Goal: Information Seeking & Learning: Learn about a topic

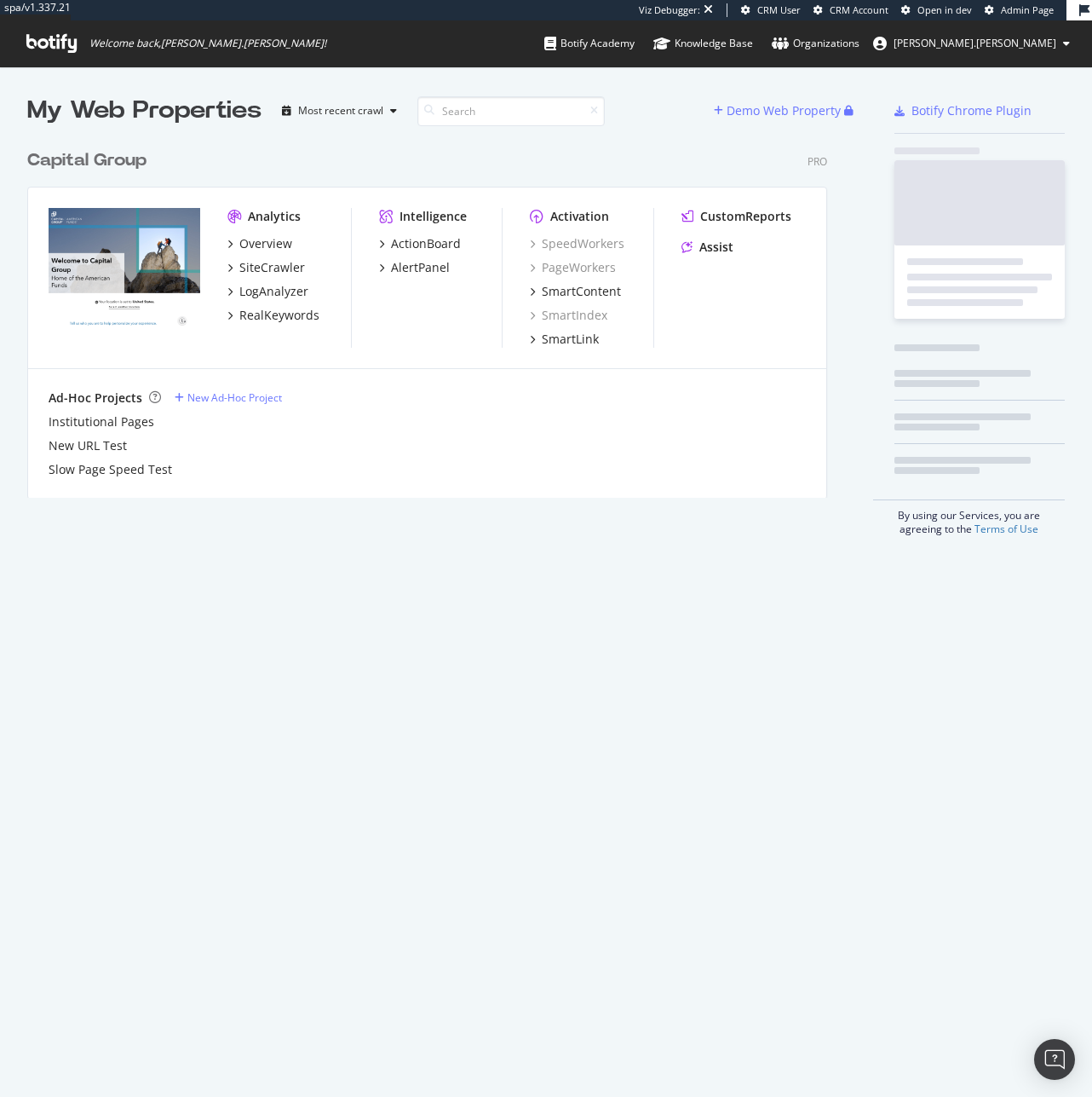
scroll to position [357, 801]
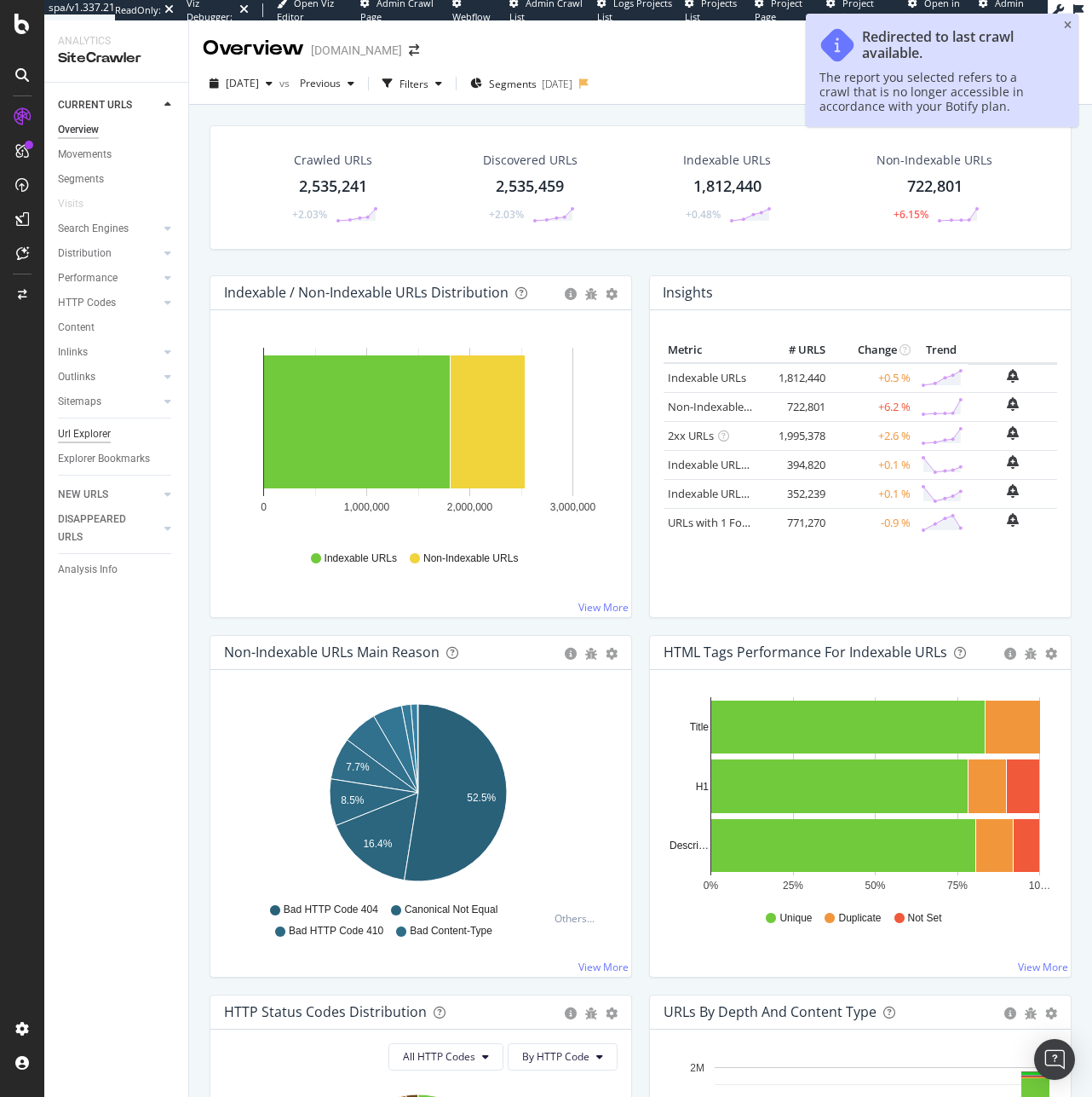
click at [79, 438] on div "Url Explorer" at bounding box center [84, 433] width 53 height 18
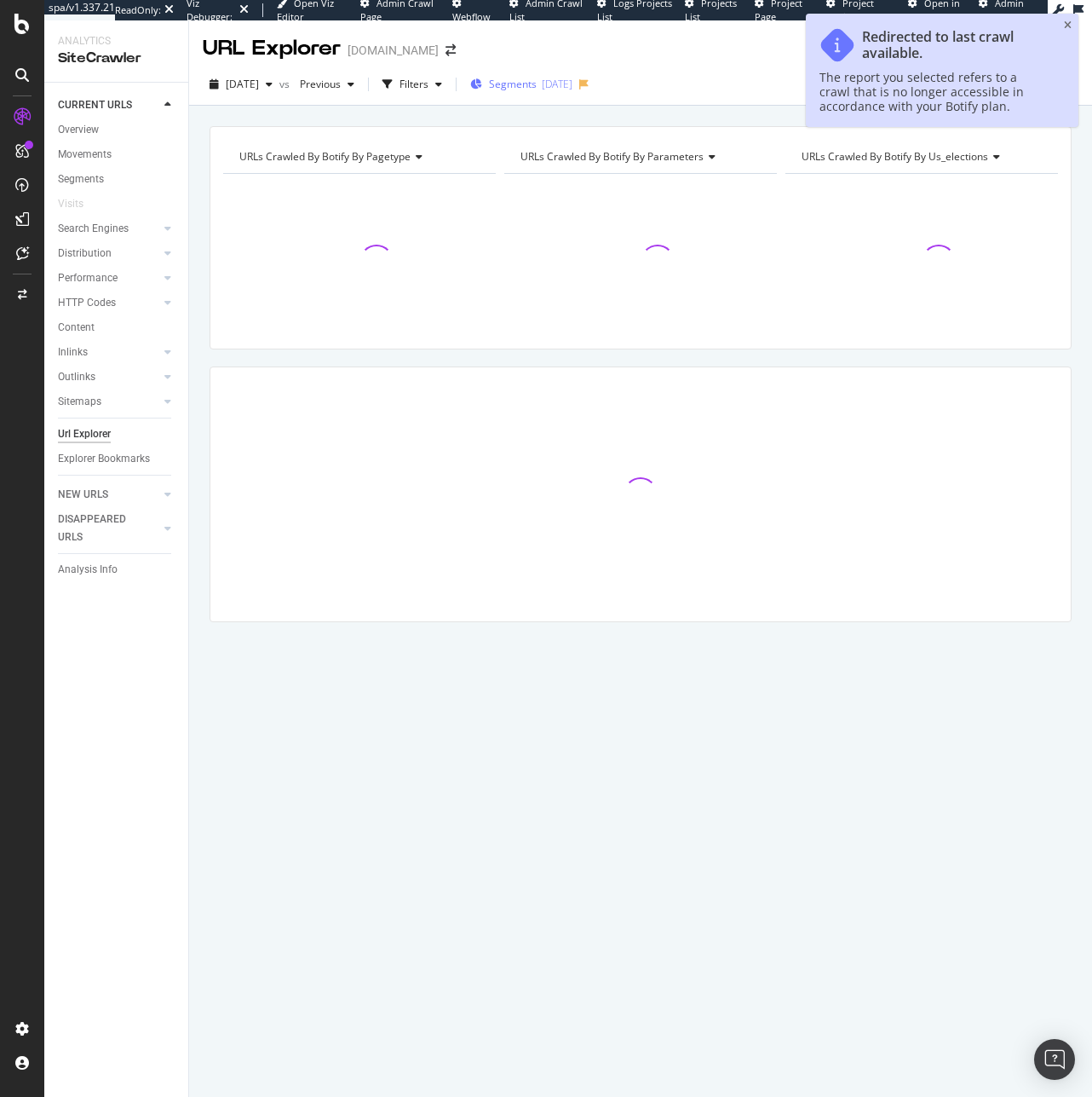
click at [538, 96] on div "Segments [DATE]" at bounding box center [521, 84] width 102 height 26
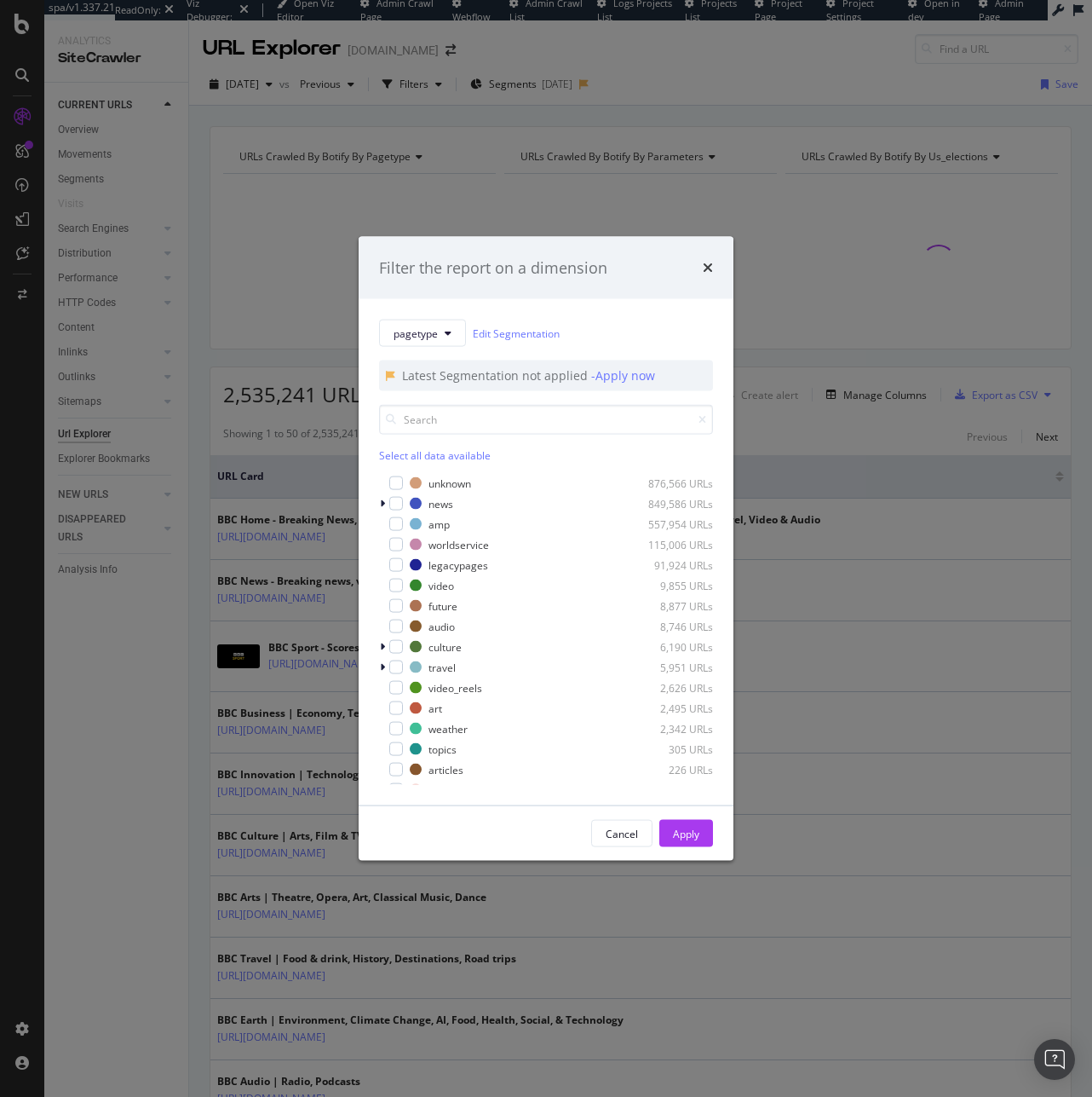
click at [265, 91] on div "Filter the report on a dimension pagetype Edit Segmentation Latest Segmentation…" at bounding box center [546, 548] width 1092 height 1097
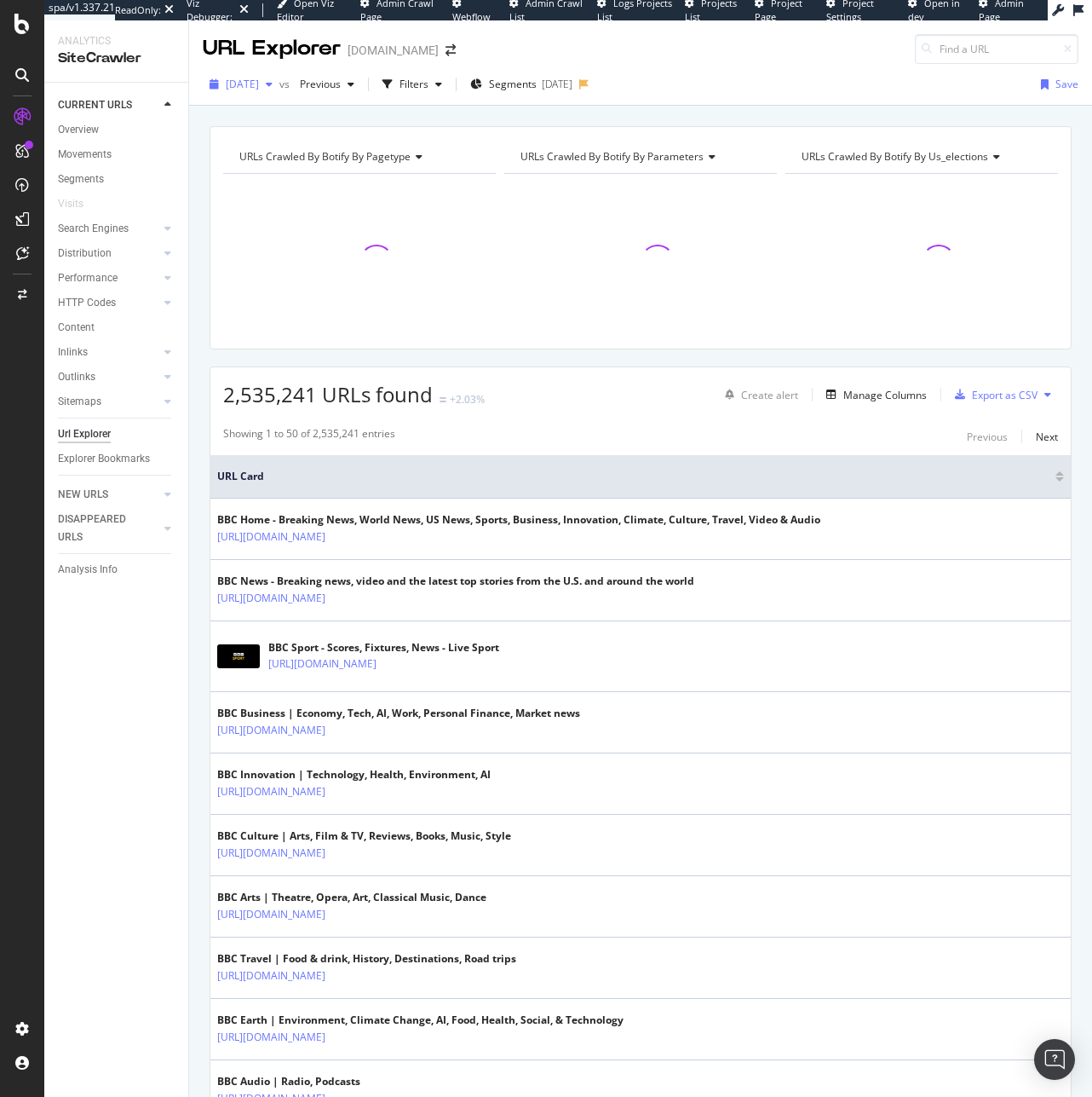
click at [259, 84] on span "2025 Jun. 25th" at bounding box center [242, 84] width 34 height 14
click at [277, 136] on div "2025 Sep. 10th 2.6M URLs" at bounding box center [349, 145] width 270 height 25
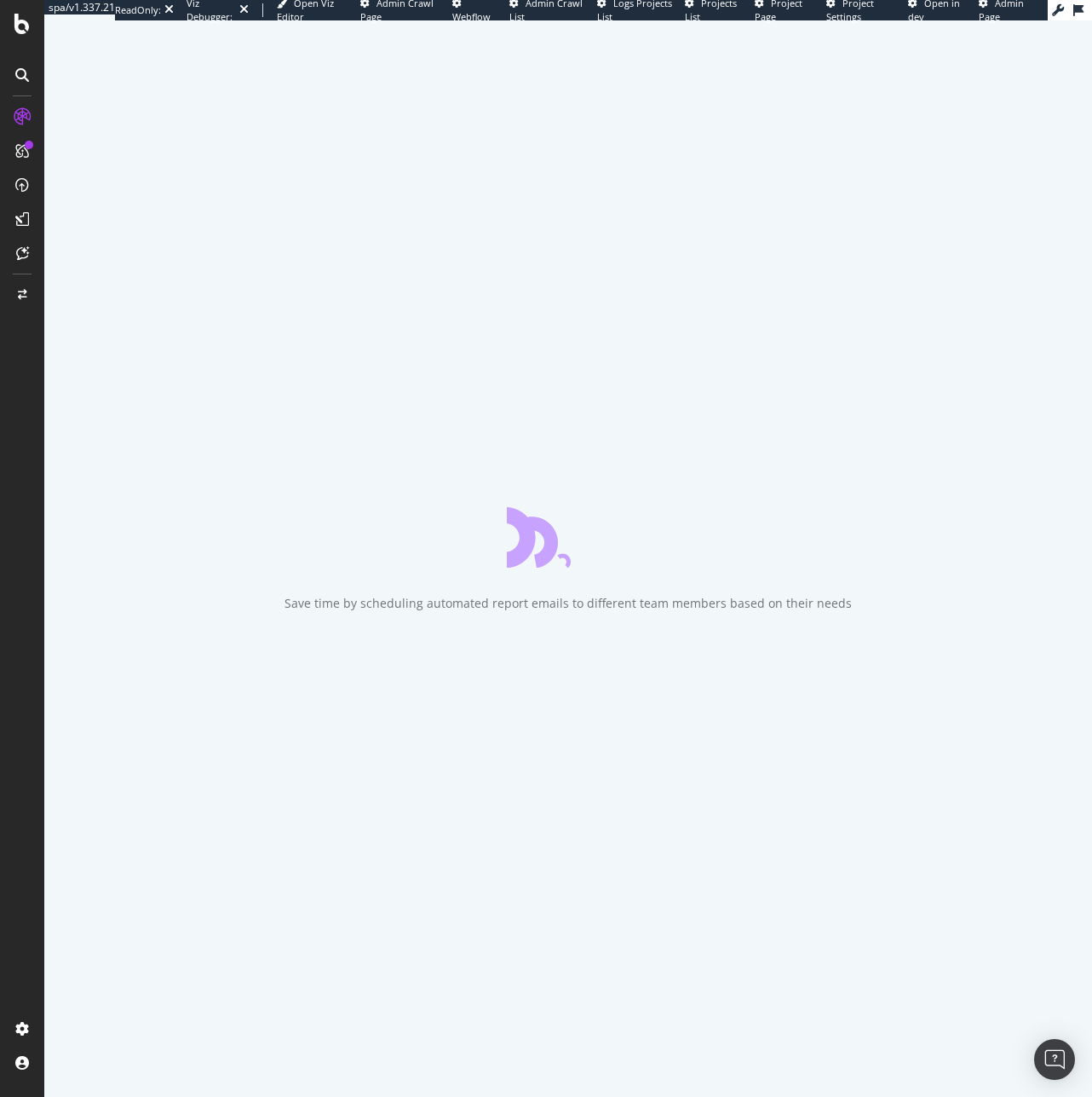
click at [1004, 491] on div "Save time by scheduling automated report emails to different team members based…" at bounding box center [568, 558] width 1048 height 1076
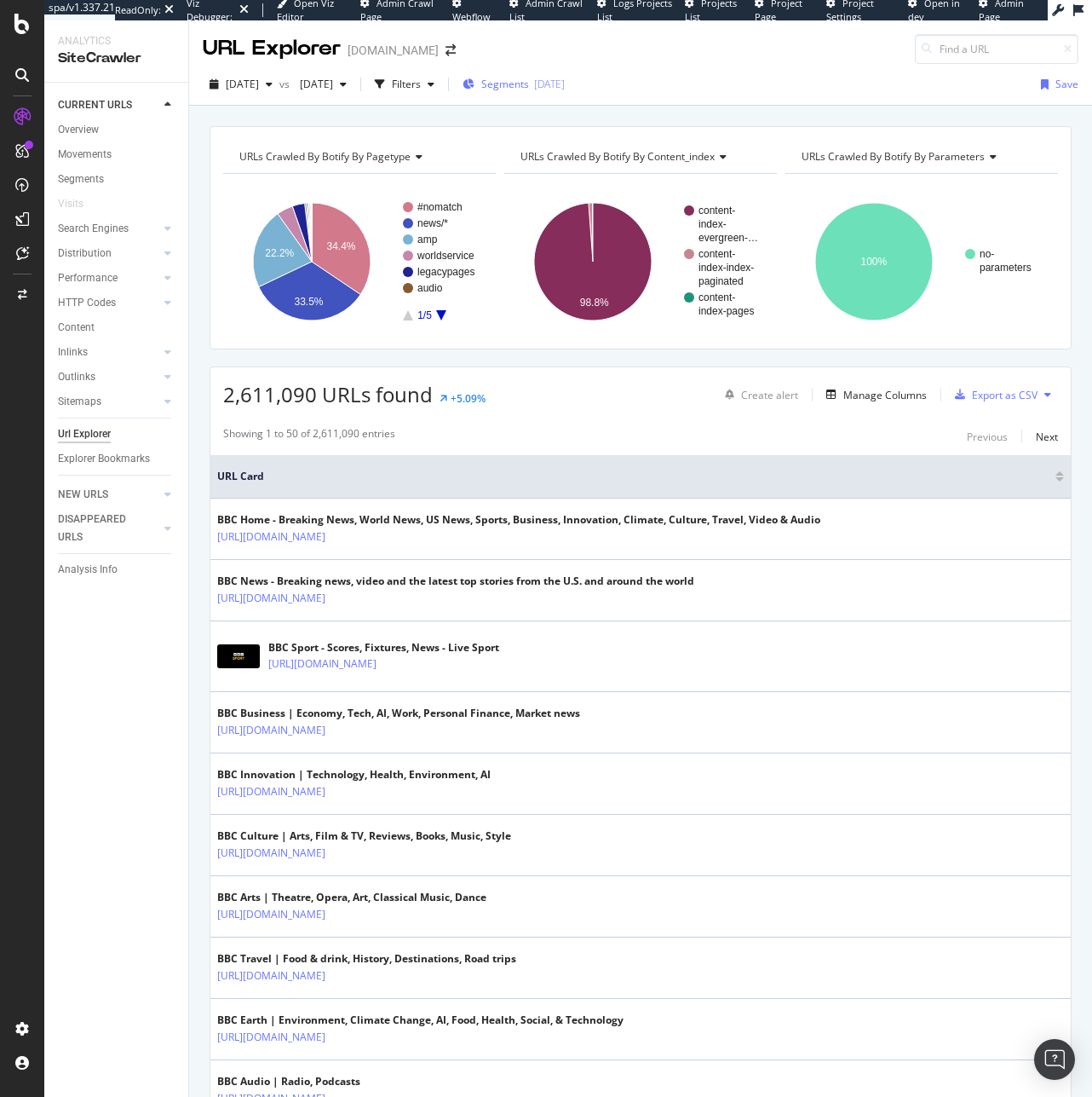
click at [529, 81] on span "Segments" at bounding box center [506, 84] width 48 height 14
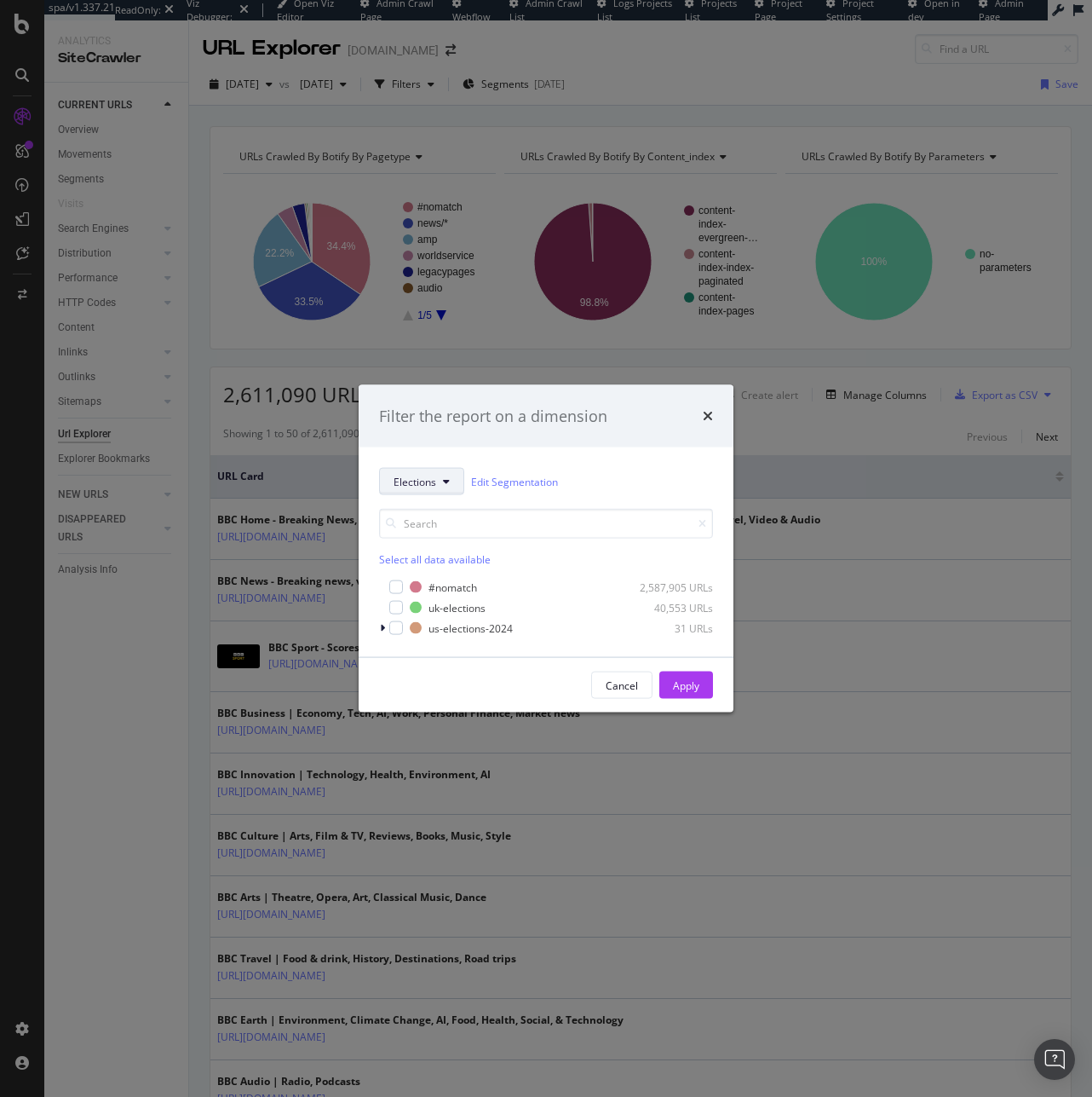
click at [435, 474] on span "Elections" at bounding box center [415, 481] width 42 height 14
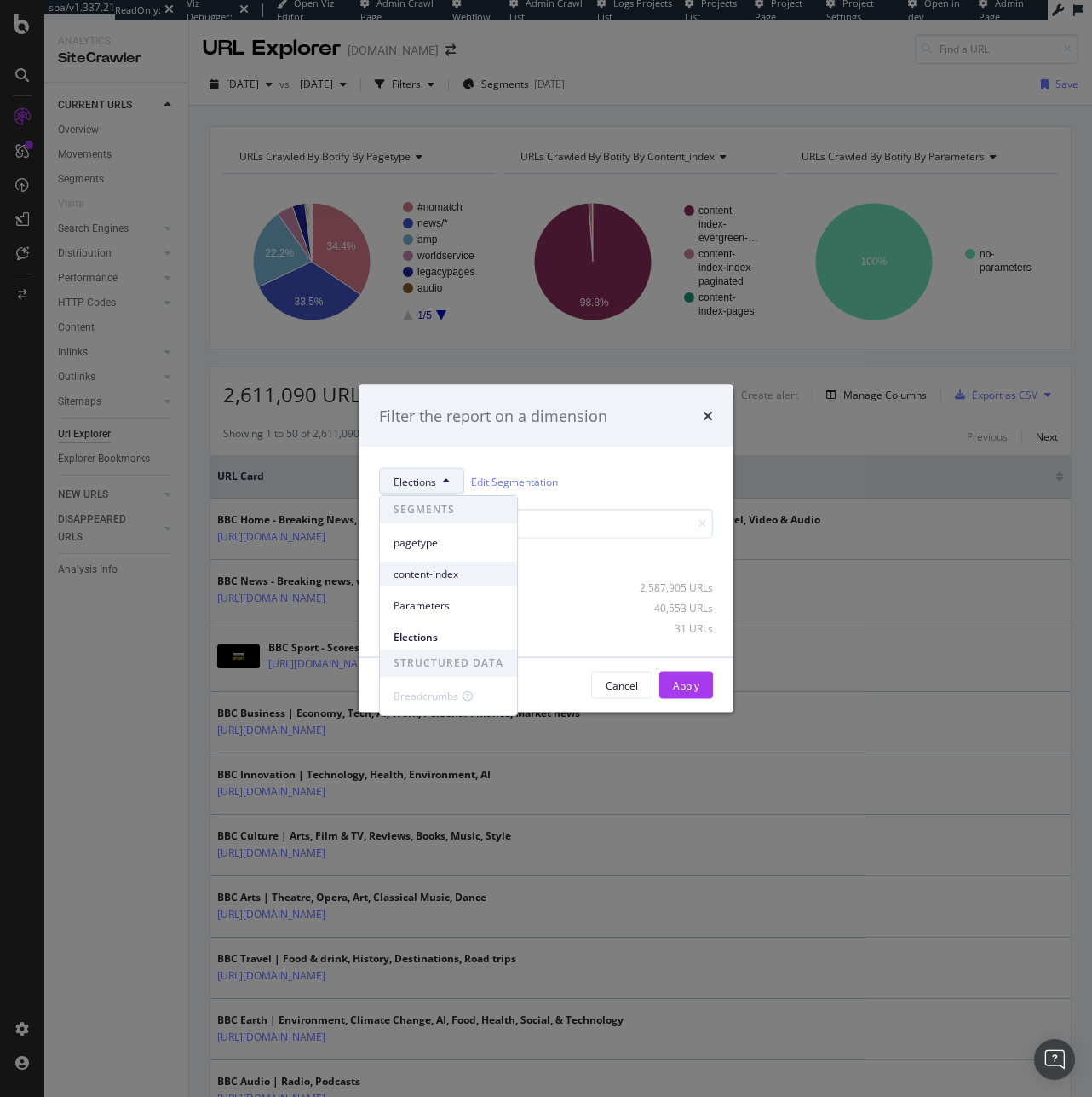
click at [442, 582] on div "content-index" at bounding box center [449, 574] width 137 height 25
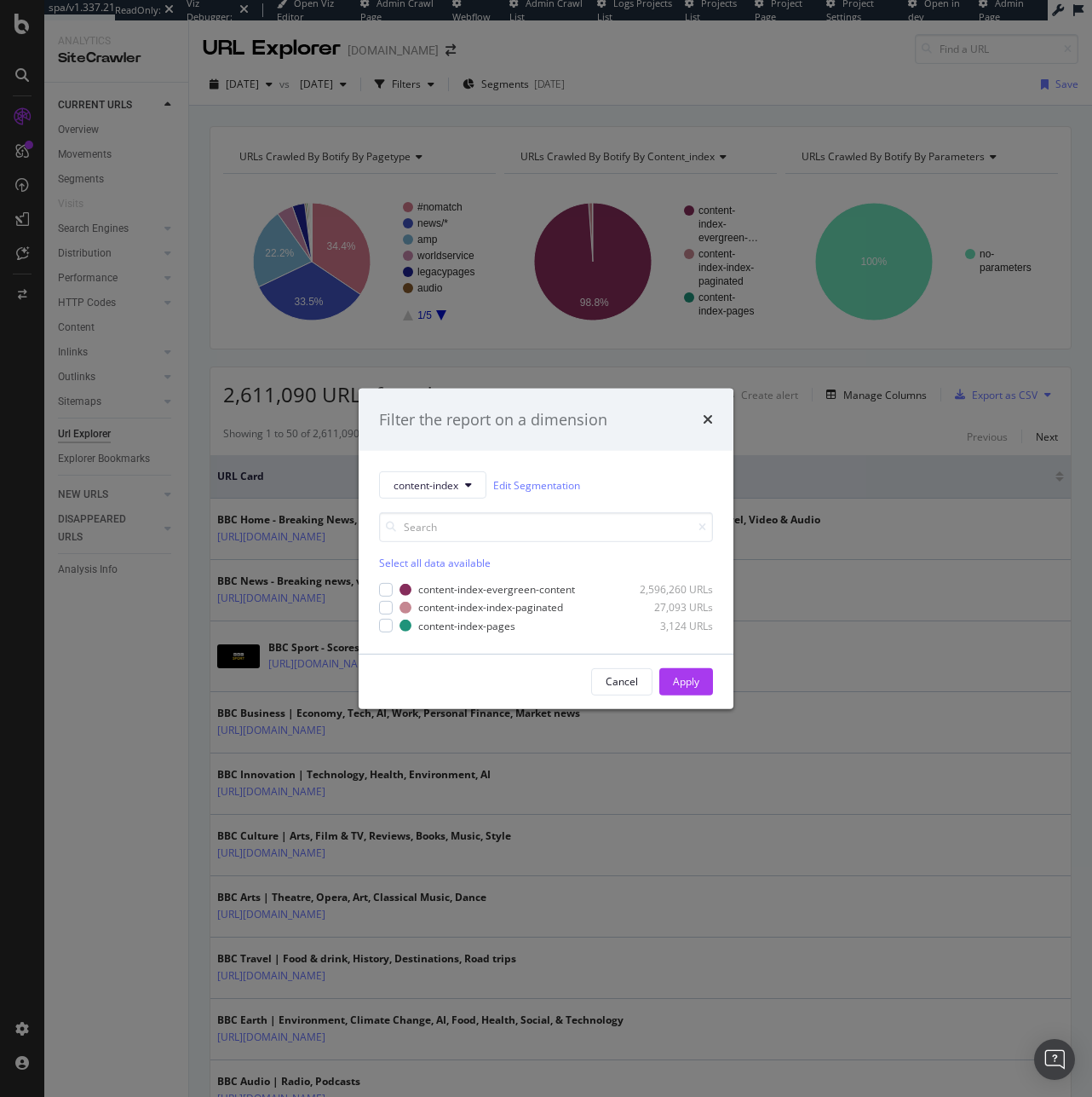
click at [401, 559] on div "Select all data available" at bounding box center [546, 562] width 334 height 14
click at [671, 673] on button "Apply" at bounding box center [687, 682] width 54 height 27
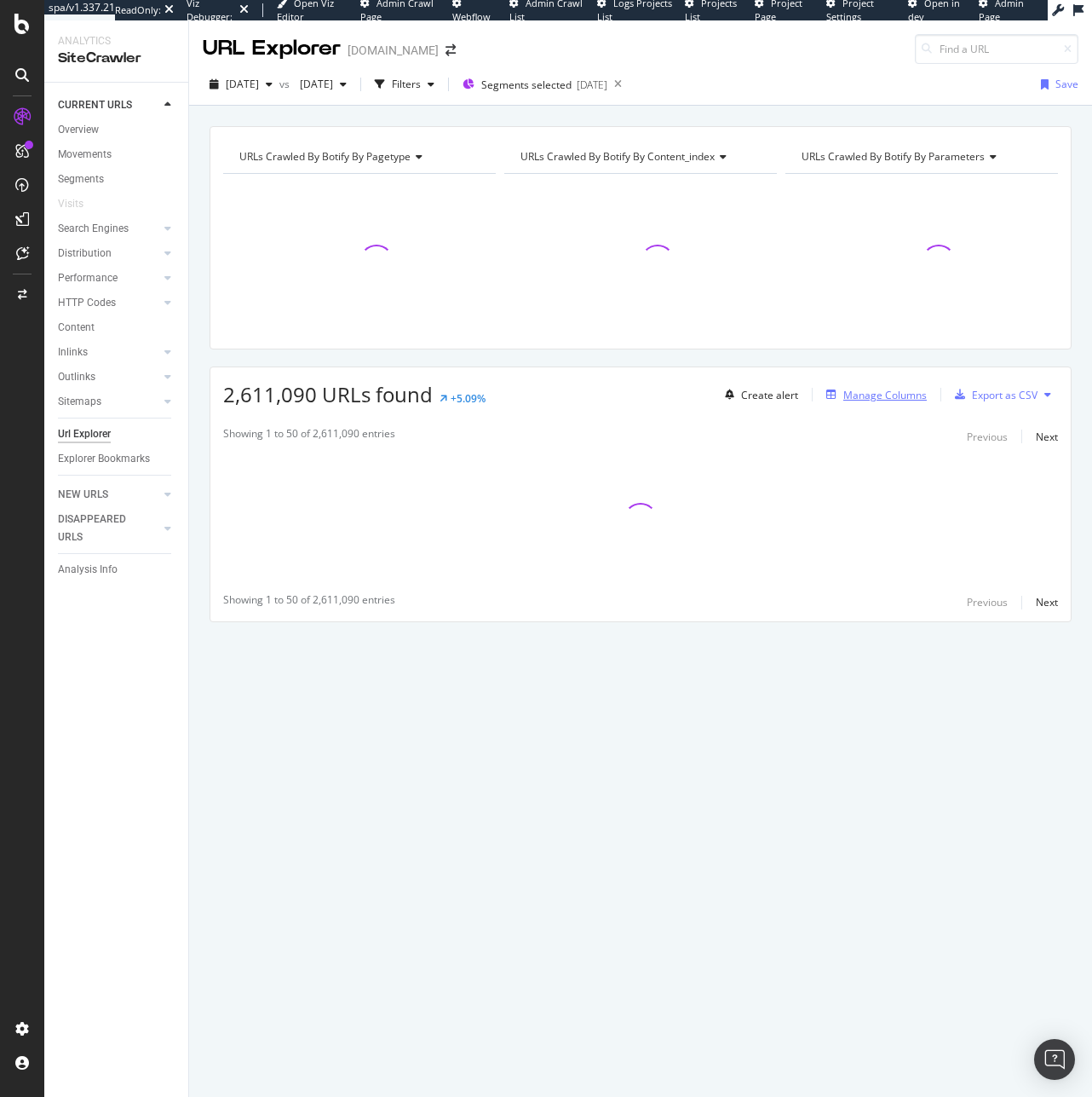
click at [892, 392] on div "Manage Columns" at bounding box center [885, 395] width 84 height 14
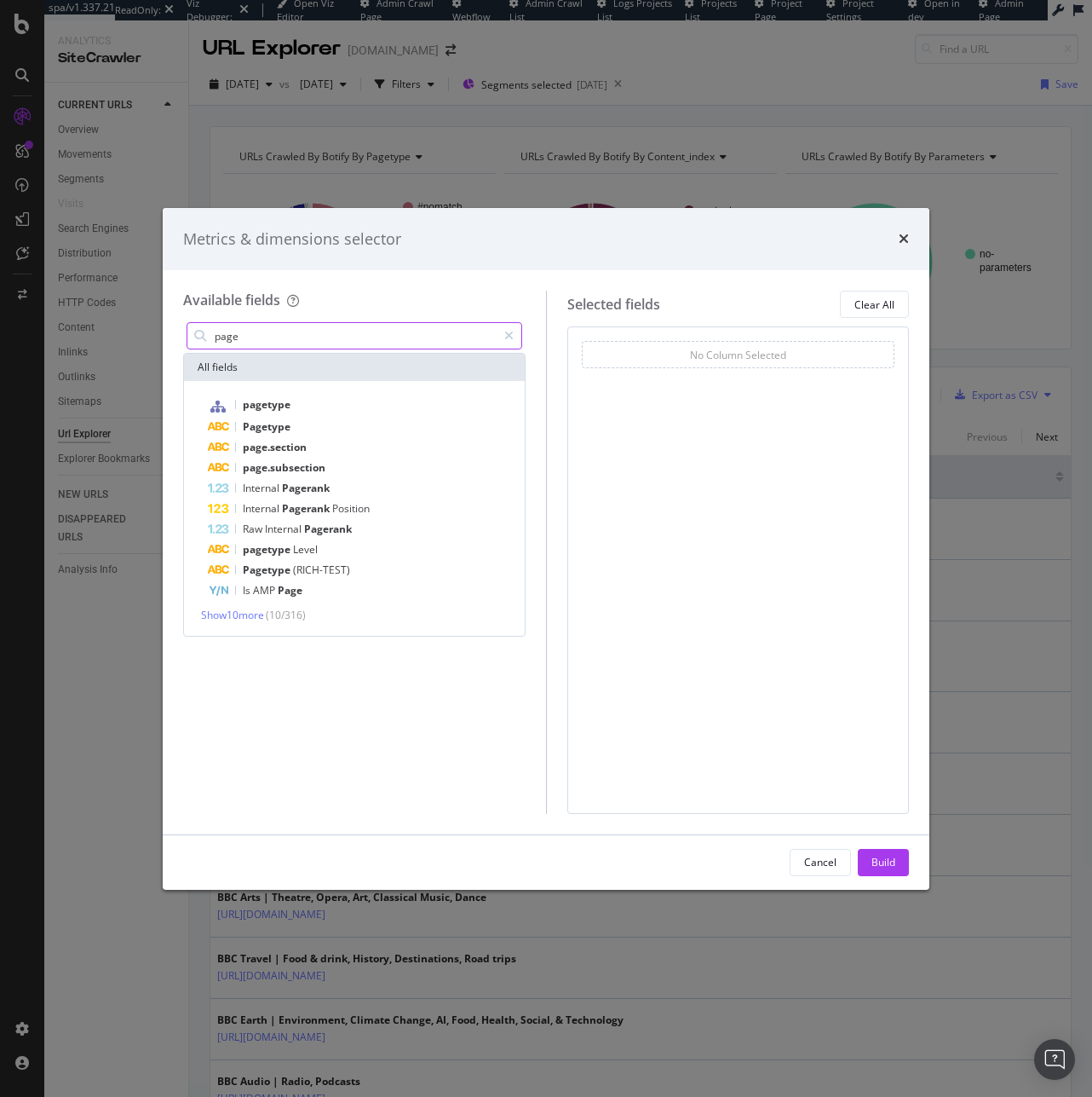
click at [362, 337] on input "page" at bounding box center [354, 335] width 284 height 26
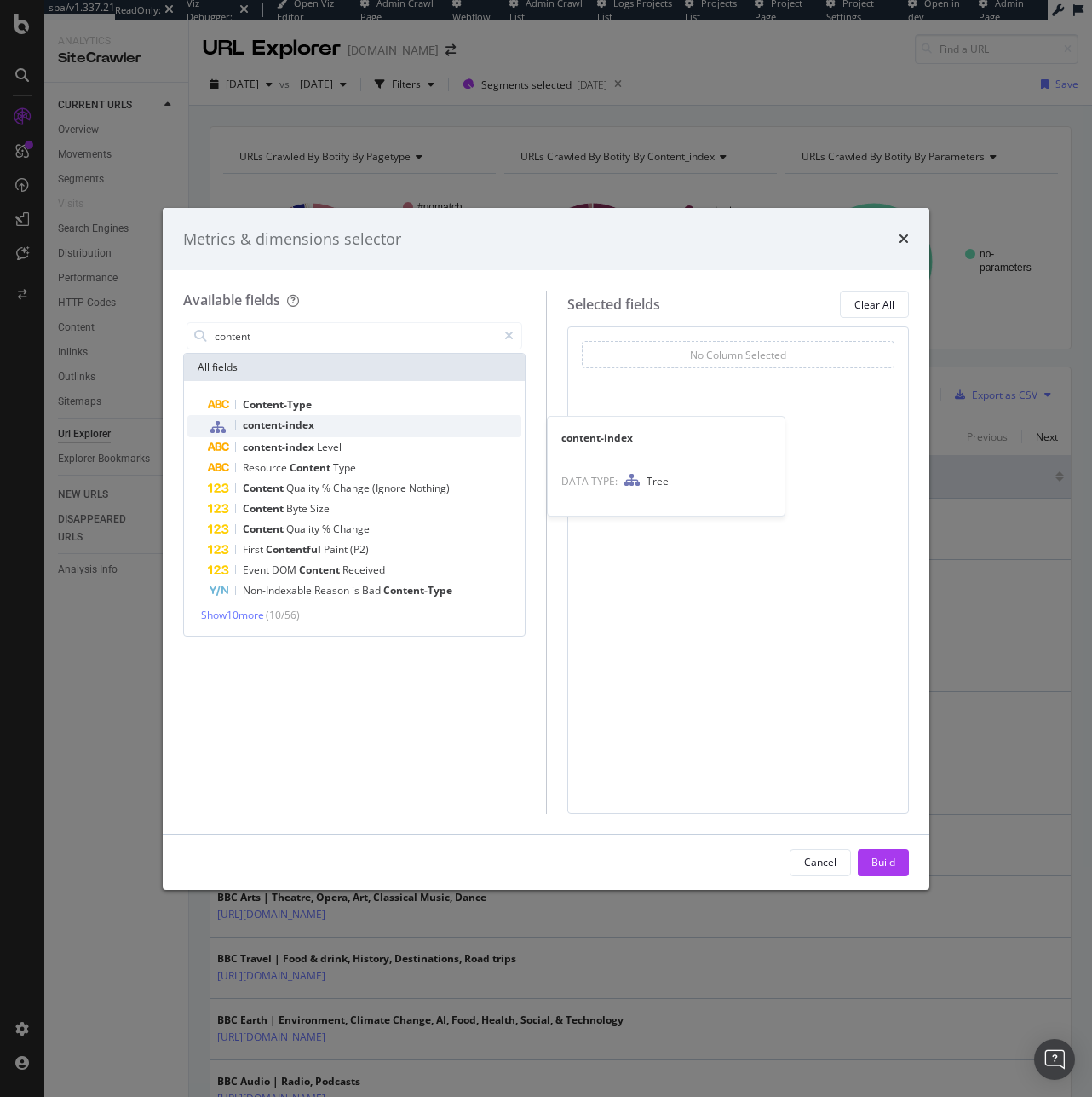
type input "content"
click at [362, 423] on div "content-index" at bounding box center [365, 426] width 314 height 22
click at [884, 860] on div "Build" at bounding box center [883, 861] width 24 height 14
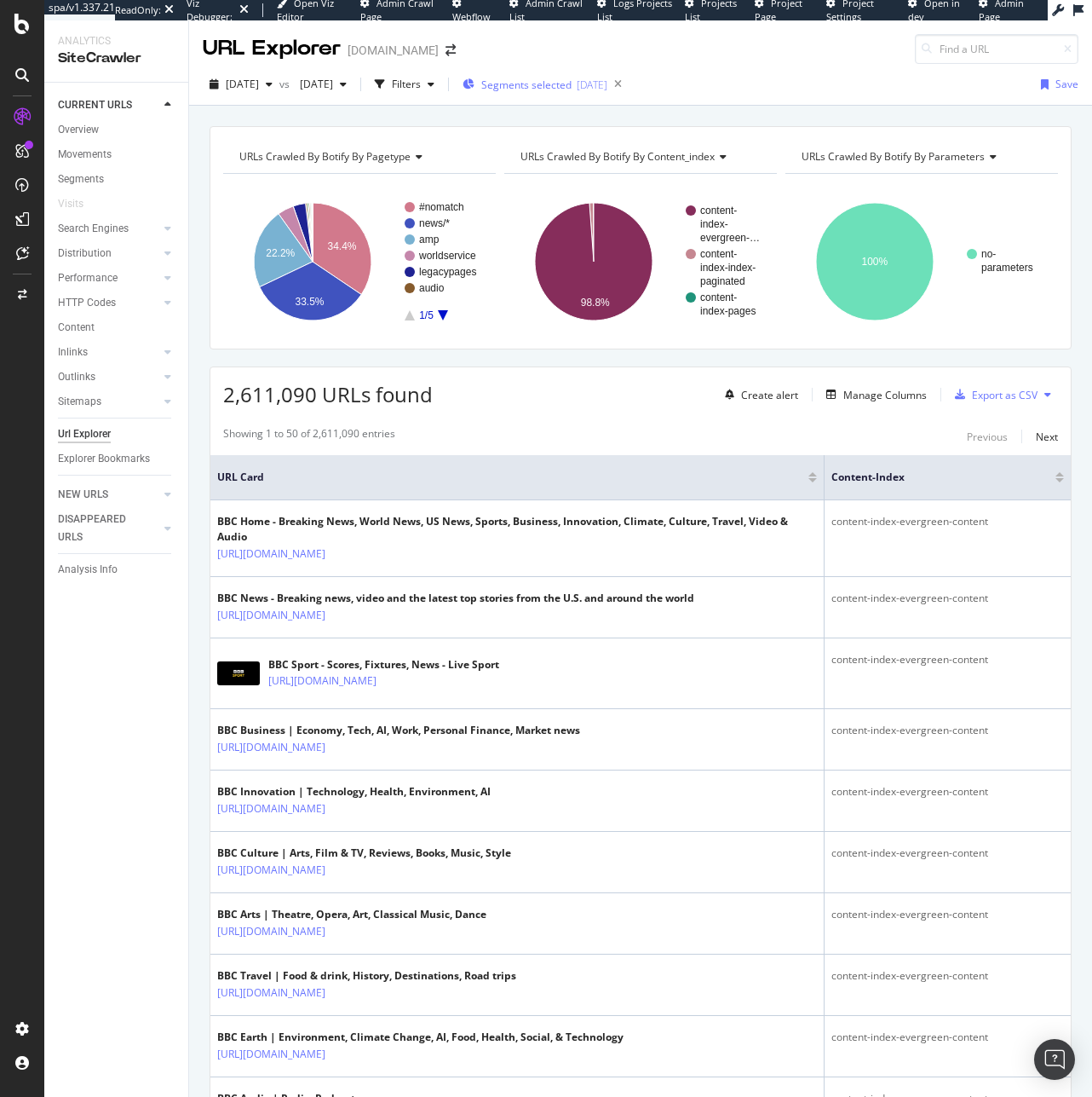
click at [572, 85] on span "Segments selected" at bounding box center [527, 85] width 91 height 14
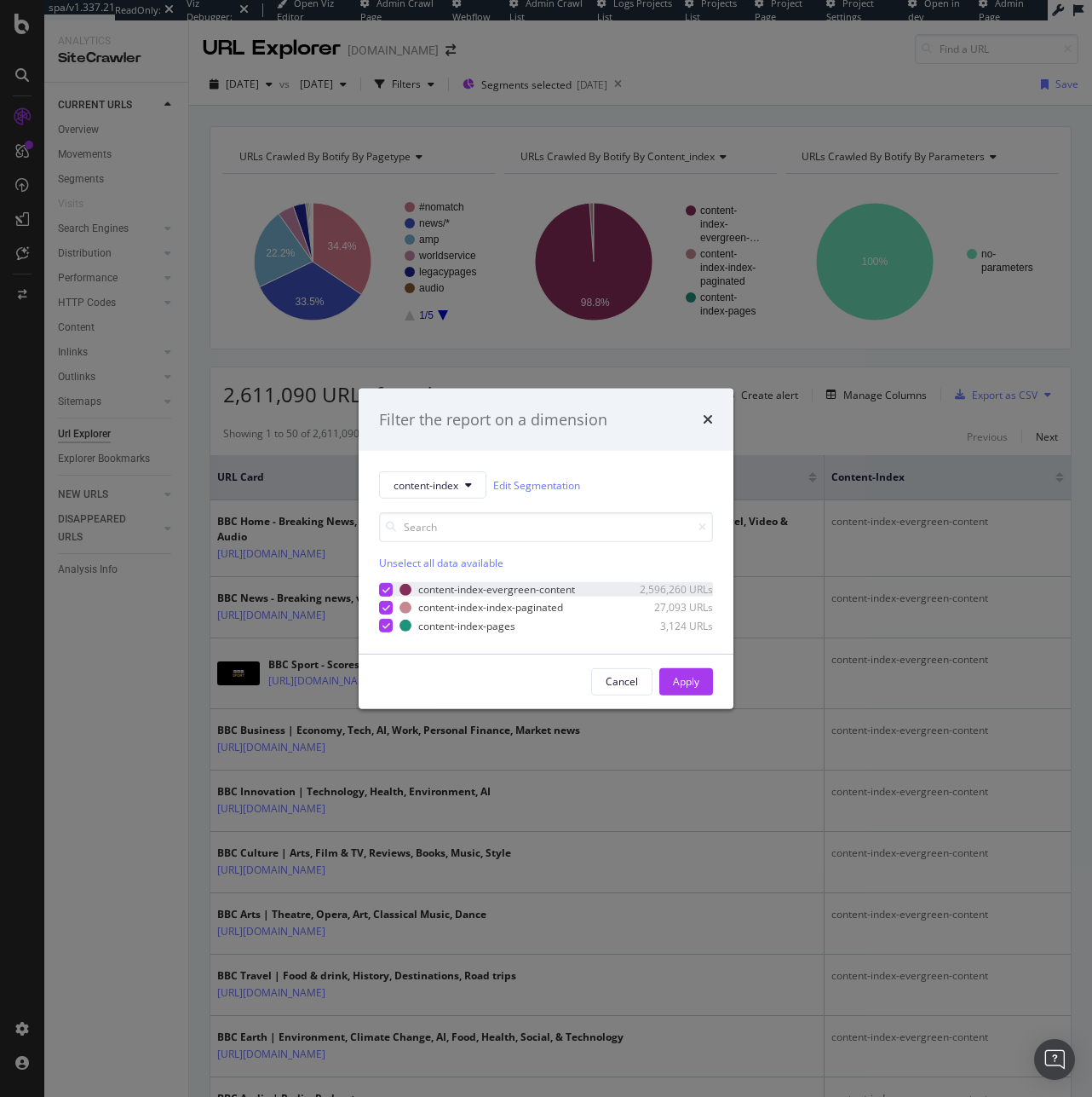
click at [386, 587] on icon "modal" at bounding box center [386, 589] width 8 height 9
click at [689, 676] on div "Apply" at bounding box center [686, 681] width 26 height 14
